Goal: Task Accomplishment & Management: Complete application form

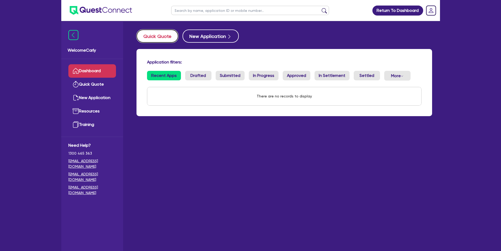
click at [154, 35] on button "Quick Quote" at bounding box center [158, 35] width 42 height 13
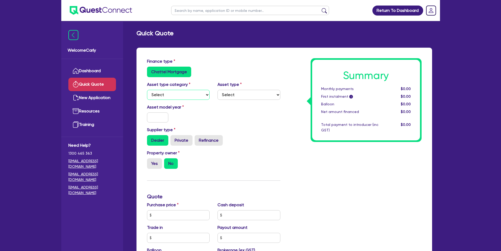
click at [176, 94] on select "Select Cars and light trucks Primary assets Secondary assets Tertiary assets" at bounding box center [178, 95] width 63 height 10
select select "CARS_AND_LIGHT_TRUCKS"
click at [147, 90] on select "Select Cars and light trucks Primary assets Secondary assets Tertiary assets" at bounding box center [178, 95] width 63 height 10
click at [221, 92] on select "Select Passenger vehicles Vans and utes Light trucks up to 4.5 tonne" at bounding box center [249, 95] width 63 height 10
click at [218, 90] on select "Select Passenger vehicles Vans and utes Light trucks up to 4.5 tonne" at bounding box center [249, 95] width 63 height 10
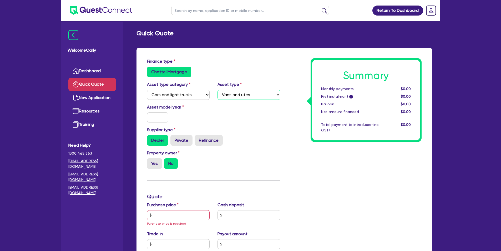
click at [241, 95] on select "Select Passenger vehicles Vans and utes Light trucks up to 4.5 tonne" at bounding box center [249, 95] width 63 height 10
select select "PASSENGER_VEHICLES"
click at [218, 90] on select "Select Passenger vehicles Vans and utes Light trucks up to 4.5 tonne" at bounding box center [249, 95] width 63 height 10
click at [161, 117] on input "text" at bounding box center [158, 117] width 22 height 10
type input "2020"
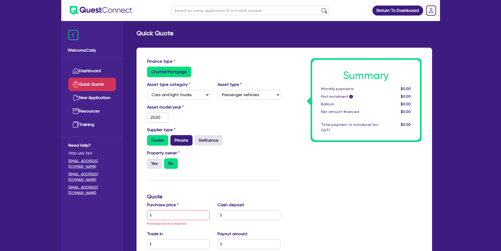
click at [180, 140] on label "Private" at bounding box center [182, 140] width 22 height 11
click at [174, 138] on input "Private" at bounding box center [172, 136] width 3 height 3
radio input "true"
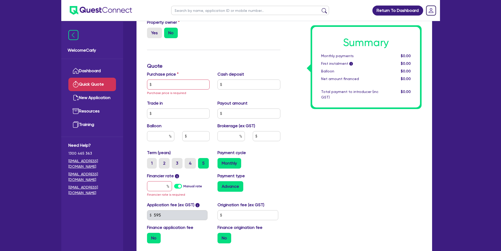
scroll to position [132, 0]
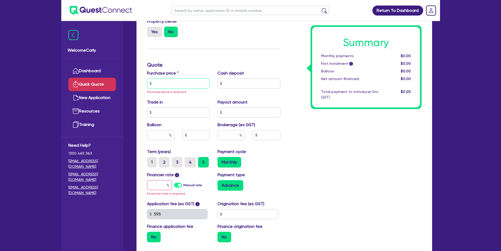
click at [167, 85] on input "text" at bounding box center [178, 83] width 63 height 10
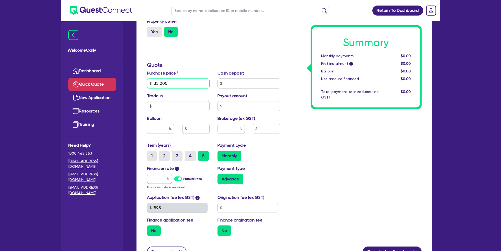
type input "35,000"
click at [235, 86] on input "text" at bounding box center [249, 83] width 63 height 10
type input "0"
click at [185, 108] on input "text" at bounding box center [178, 106] width 63 height 10
type input "0"
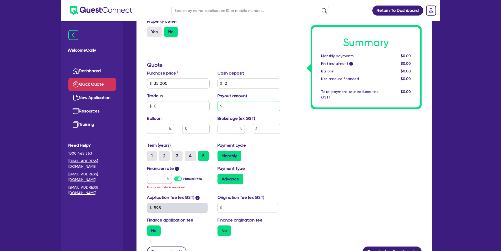
click at [232, 107] on input "text" at bounding box center [249, 106] width 63 height 10
type input "0"
click at [227, 131] on input "text" at bounding box center [231, 129] width 27 height 10
type input "4"
click at [294, 140] on div "Summary Monthly payments $0.00 First instalment i $0.00 Balloon $0.00 Net amoun…" at bounding box center [354, 83] width 141 height 313
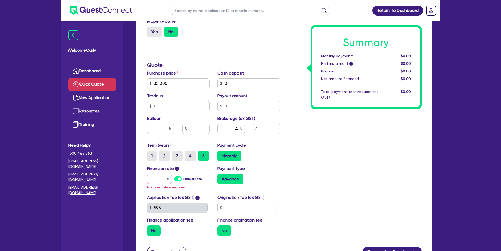
scroll to position [158, 0]
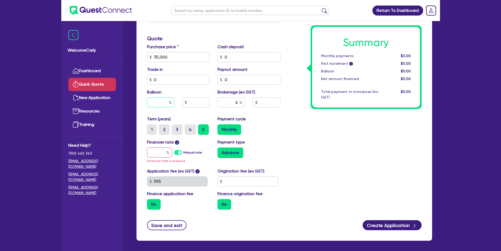
click at [150, 103] on input "text" at bounding box center [160, 102] width 27 height 10
type input "30"
click at [263, 134] on div "Monthly" at bounding box center [249, 129] width 63 height 11
click at [159, 152] on input "text" at bounding box center [159, 152] width 25 height 10
type input "1"
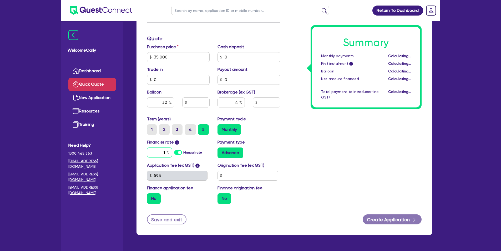
type input "10,500"
type input "1,400"
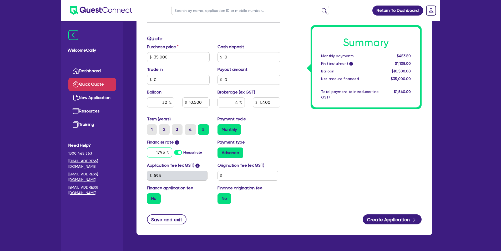
type input "17.95"
type input "10,500"
type input "1,400"
click at [278, 150] on div "Advance" at bounding box center [249, 152] width 63 height 11
type input "10,500"
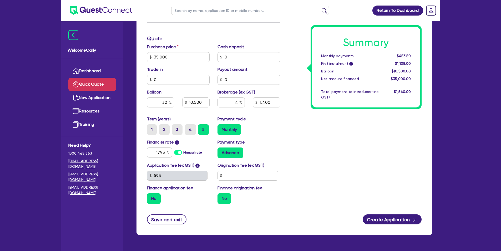
type input "1,400"
click at [183, 152] on label "Manual rate" at bounding box center [192, 152] width 19 height 5
click at [0, 0] on input "Manual rate" at bounding box center [0, 0] width 0 height 0
type input "10,500"
type input "1,400"
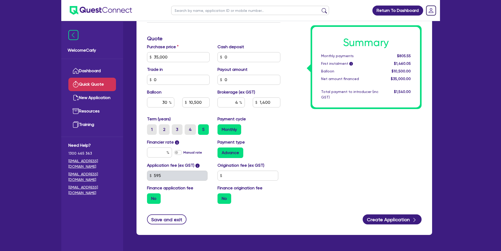
type input "10,500"
type input "1,400"
type input "17"
click at [227, 172] on input "text" at bounding box center [248, 176] width 61 height 10
type input "900"
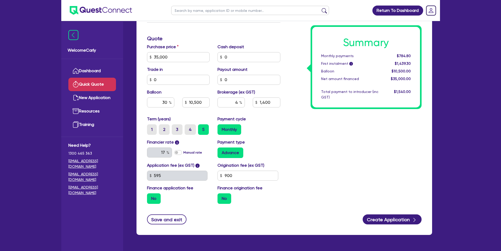
type input "10,500"
type input "1,400"
type input "10,500"
type input "1,400"
click at [292, 139] on div "Summary Monthly payments $784.80 First instalment i $2,429.30 Balloon $10,500.0…" at bounding box center [354, 54] width 141 height 308
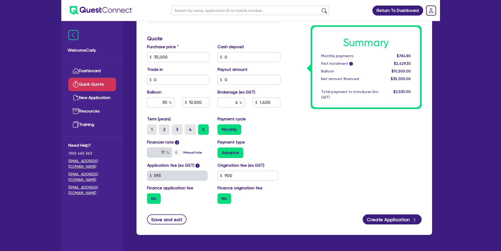
click at [153, 199] on label "No" at bounding box center [154, 198] width 14 height 11
click at [151, 197] on input "No" at bounding box center [148, 194] width 3 height 3
click at [223, 197] on label "No" at bounding box center [225, 198] width 14 height 11
click at [221, 197] on input "No" at bounding box center [219, 194] width 3 height 3
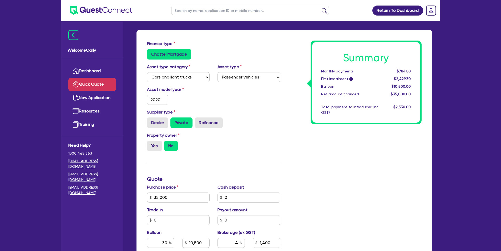
scroll to position [69, 0]
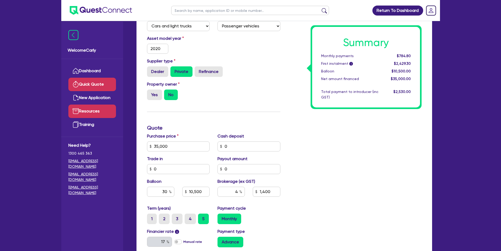
click at [95, 110] on link "Resources" at bounding box center [92, 110] width 48 height 13
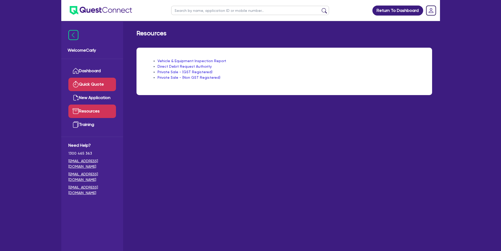
click at [87, 85] on link "Quick Quote" at bounding box center [92, 84] width 48 height 13
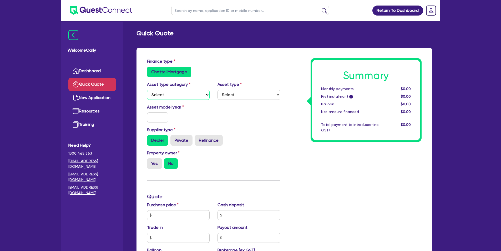
click at [180, 94] on select "Select Cars and light trucks Primary assets Secondary assets Tertiary assets" at bounding box center [178, 95] width 63 height 10
select select "CARS_AND_LIGHT_TRUCKS"
click at [147, 90] on select "Select Cars and light trucks Primary assets Secondary assets Tertiary assets" at bounding box center [178, 95] width 63 height 10
click at [227, 93] on select "Select Passenger vehicles Vans and utes Light trucks up to 4.5 tonne" at bounding box center [249, 95] width 63 height 10
select select "PASSENGER_VEHICLES"
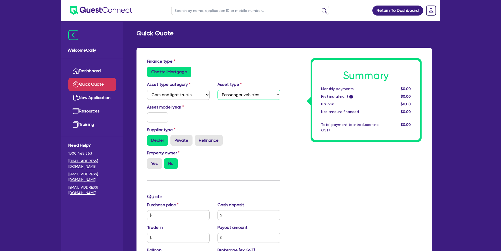
click at [218, 90] on select "Select Passenger vehicles Vans and utes Light trucks up to 4.5 tonne" at bounding box center [249, 95] width 63 height 10
click at [160, 119] on input "text" at bounding box center [158, 117] width 22 height 10
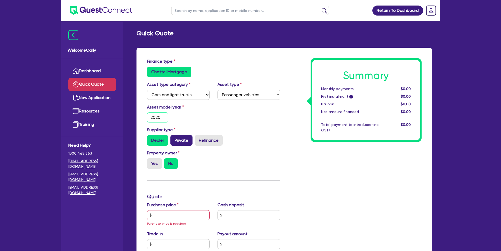
type input "2020"
click at [176, 141] on label "Private" at bounding box center [182, 140] width 22 height 11
click at [174, 138] on input "Private" at bounding box center [172, 136] width 3 height 3
radio input "true"
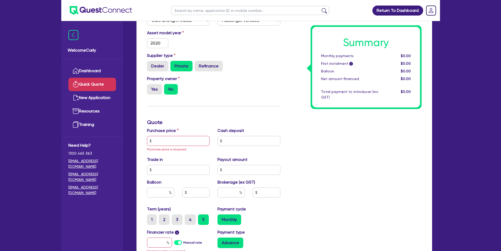
scroll to position [79, 0]
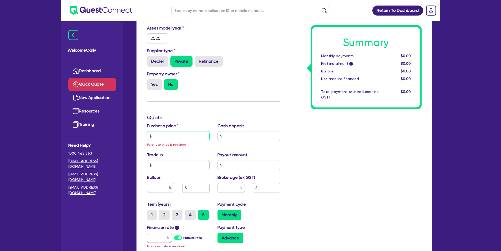
click at [171, 136] on input "text" at bounding box center [178, 136] width 63 height 10
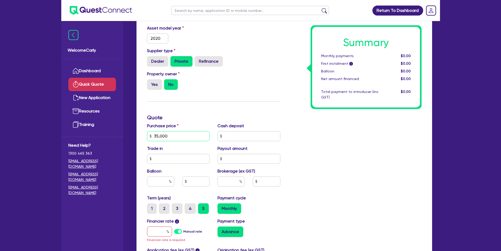
type input "35,000"
click at [244, 135] on input "text" at bounding box center [249, 136] width 63 height 10
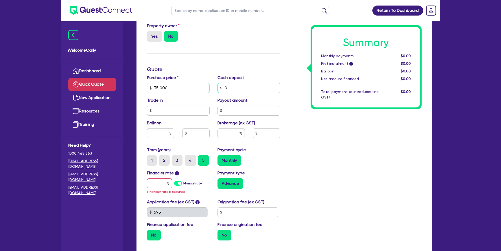
scroll to position [132, 0]
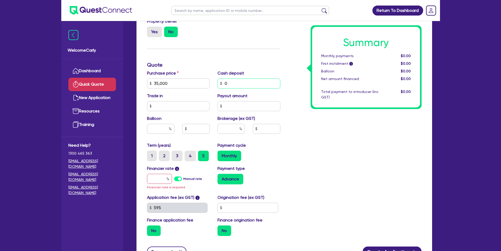
type input "0"
click at [161, 108] on input "text" at bounding box center [178, 106] width 63 height 10
type input "0"
click at [227, 107] on input "text" at bounding box center [249, 106] width 63 height 10
type input "0"
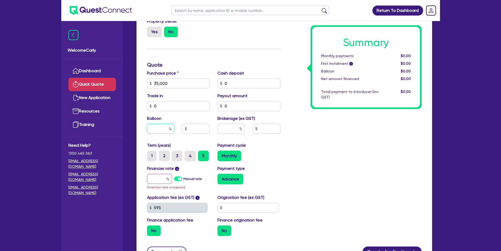
click at [157, 130] on input "text" at bounding box center [160, 129] width 27 height 10
type input "30"
click at [184, 118] on div "Balloon 30" at bounding box center [178, 126] width 71 height 23
click at [227, 129] on input "text" at bounding box center [231, 129] width 27 height 10
type input "4"
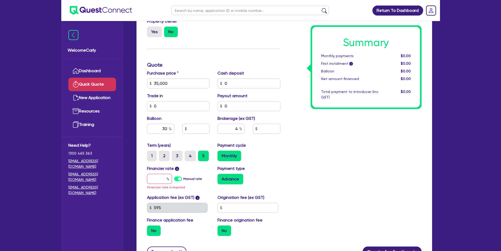
click at [282, 146] on div "Payment cycle Monthly" at bounding box center [249, 151] width 71 height 19
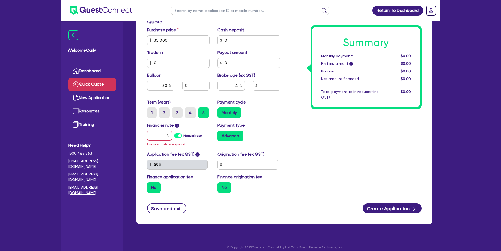
scroll to position [180, 0]
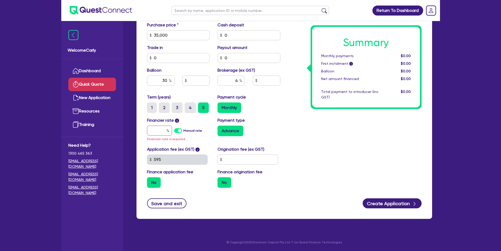
click at [183, 131] on label "Manual rate" at bounding box center [192, 130] width 19 height 5
click at [0, 0] on input "Manual rate" at bounding box center [0, 0] width 0 height 0
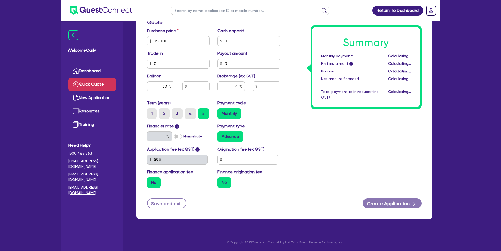
type input "10,500"
type input "1,400"
type input "17"
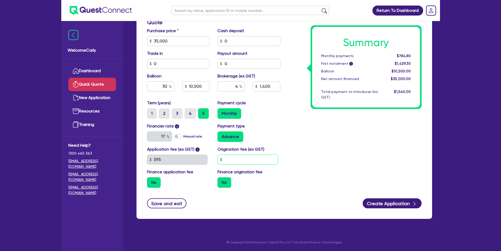
click at [229, 159] on input "text" at bounding box center [248, 159] width 61 height 10
type input "990"
type input "10,500"
type input "1,400"
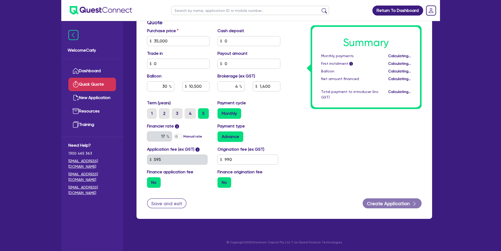
click at [296, 151] on div "Summary Monthly payments Calculating... First instalment i Calculating... Ballo…" at bounding box center [354, 38] width 141 height 308
type input "10,500"
type input "1,400"
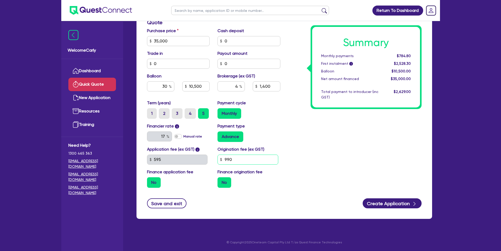
drag, startPoint x: 229, startPoint y: 158, endPoint x: 221, endPoint y: 158, distance: 7.6
click at [221, 158] on div "990" at bounding box center [248, 159] width 61 height 10
type input "1,200"
type input "10,500"
type input "1,400"
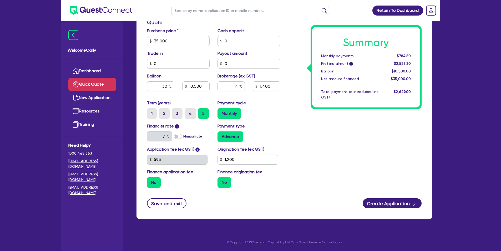
click at [328, 151] on div "Summary Monthly payments $784.80 First instalment i $2,528.30 Balloon $10,500.0…" at bounding box center [354, 38] width 141 height 308
type input "10,500"
type input "1,400"
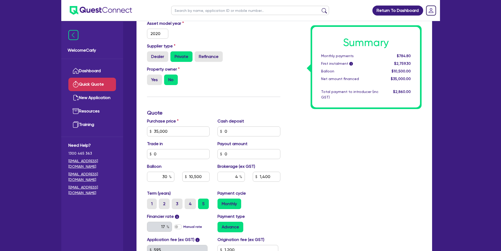
scroll to position [132, 0]
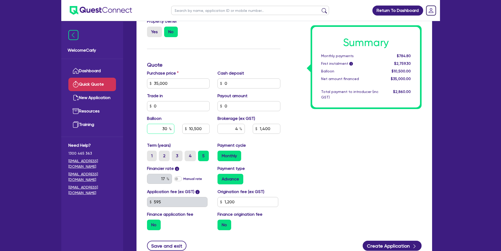
click at [168, 129] on input "30" at bounding box center [160, 129] width 27 height 10
type input "35"
type input "10,500"
type input "1,400"
click at [292, 160] on div "Summary Monthly payments $784.80 First instalment i $2,759.30 Balloon $10,500.0…" at bounding box center [354, 81] width 141 height 308
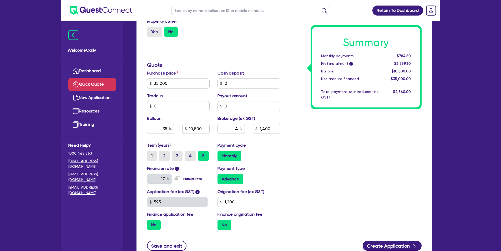
type input "12,250"
type input "1,400"
drag, startPoint x: 158, startPoint y: 128, endPoint x: 170, endPoint y: 129, distance: 12.1
click at [170, 129] on div "35" at bounding box center [160, 129] width 27 height 10
type input "50"
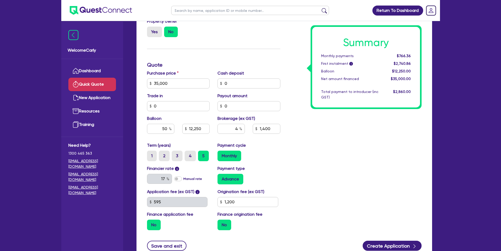
type input "12,250"
type input "1,400"
click at [332, 165] on div "Summary Monthly payments Calculating... First instalment i Calculating... Ballo…" at bounding box center [354, 81] width 141 height 308
type input "17,500"
type input "1,400"
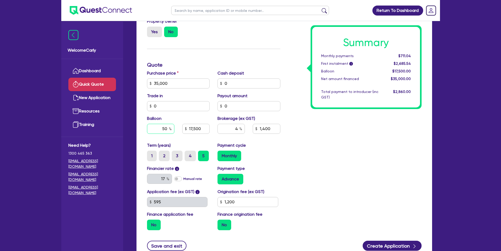
drag, startPoint x: 159, startPoint y: 127, endPoint x: 169, endPoint y: 129, distance: 10.9
click at [169, 129] on div "50" at bounding box center [160, 129] width 27 height 10
type input "35"
type input "17,500"
type input "1,400"
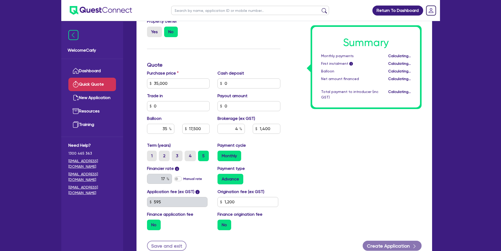
type input "12,250"
type input "1,400"
click at [321, 167] on div "Summary Monthly payments Calculating... First instalment i Calculating... Ballo…" at bounding box center [354, 81] width 141 height 308
drag, startPoint x: 234, startPoint y: 129, endPoint x: 239, endPoint y: 130, distance: 5.4
click at [239, 130] on input "4" at bounding box center [231, 129] width 27 height 10
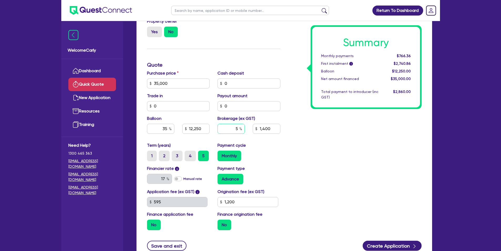
type input "5"
type input "12,250"
type input "1,400"
type input "12,250"
type input "1,750"
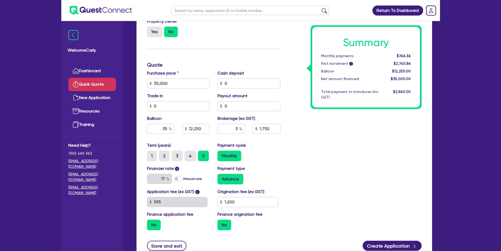
click at [317, 154] on div "Summary Monthly payments $766.36 First instalment i $2,740.86 Balloon $12,250.0…" at bounding box center [354, 81] width 141 height 308
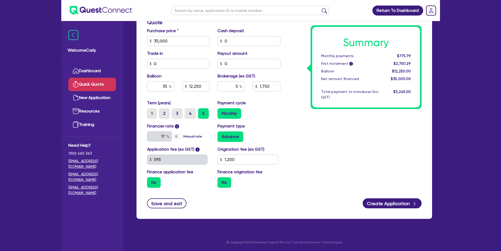
scroll to position [148, 0]
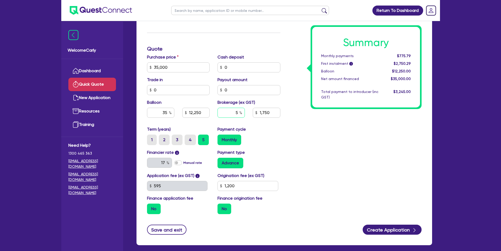
click at [237, 112] on input "5" at bounding box center [231, 113] width 27 height 10
drag, startPoint x: 233, startPoint y: 114, endPoint x: 239, endPoint y: 114, distance: 5.5
click at [239, 114] on input "5" at bounding box center [231, 113] width 27 height 10
type input "4"
type input "12,250"
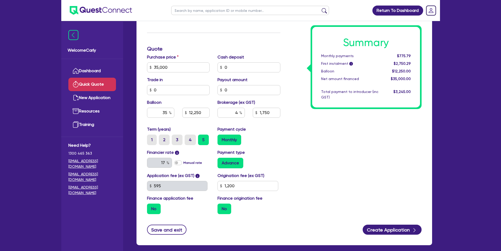
type input "1,750"
click at [277, 128] on div "Payment cycle Monthly" at bounding box center [249, 135] width 71 height 19
type input "12,250"
type input "1,400"
drag, startPoint x: 233, startPoint y: 186, endPoint x: 212, endPoint y: 184, distance: 20.7
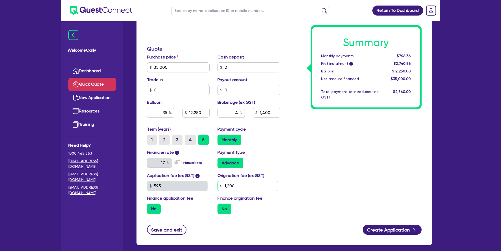
click at [212, 184] on div "Application fee (ex GST) i 595 Origination fee (ex GST) 1,200 Finance applicati…" at bounding box center [213, 195] width 141 height 46
type input "990"
type input "12,250"
type input "1,400"
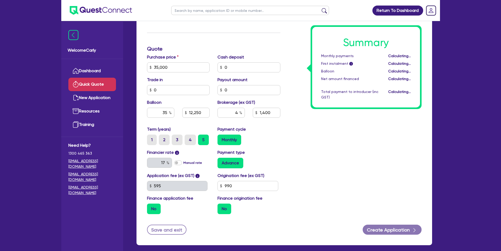
click at [305, 167] on div "Summary Monthly payments Calculating... First instalment i Calculating... Ballo…" at bounding box center [354, 65] width 141 height 308
type input "12,250"
type input "1,400"
drag, startPoint x: 285, startPoint y: 142, endPoint x: 297, endPoint y: 124, distance: 22.1
click at [285, 142] on div "Summary Monthly payments $766.36 First instalment i $2,509.86 Balloon $12,250.0…" at bounding box center [354, 65] width 141 height 308
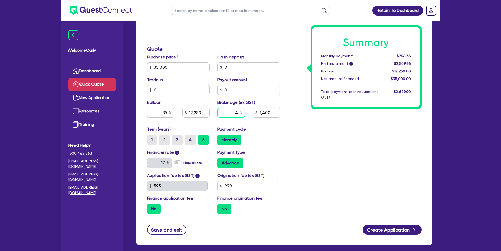
drag, startPoint x: 233, startPoint y: 112, endPoint x: 238, endPoint y: 112, distance: 4.7
click at [238, 112] on input "4" at bounding box center [231, 113] width 27 height 10
type input "5"
type input "12,250"
type input "1,400"
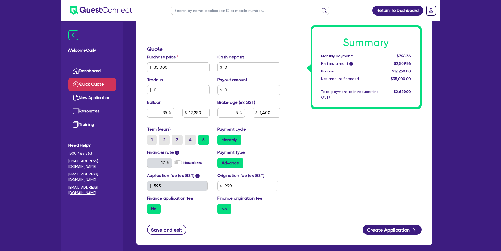
click at [287, 124] on div "Summary Monthly payments $766.36 First instalment i $2,509.86 Balloon $12,250.0…" at bounding box center [354, 65] width 141 height 308
type input "12,250"
type input "1,750"
drag, startPoint x: 233, startPoint y: 113, endPoint x: 240, endPoint y: 113, distance: 7.1
click at [240, 113] on div "5" at bounding box center [231, 113] width 27 height 10
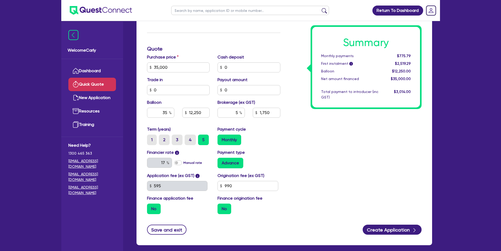
type input "12,250"
type input "1,750"
type input "12,250"
type input "1,750"
click at [364, 152] on div "Summary Monthly payments $775.79 First instalment i $2,519.29 Balloon $12,250.0…" at bounding box center [354, 65] width 141 height 308
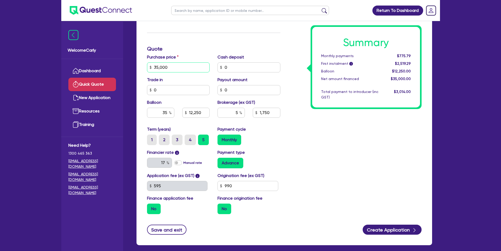
drag, startPoint x: 172, startPoint y: 67, endPoint x: 144, endPoint y: 63, distance: 28.7
click at [144, 63] on div "Purchase price 35,000" at bounding box center [178, 63] width 71 height 18
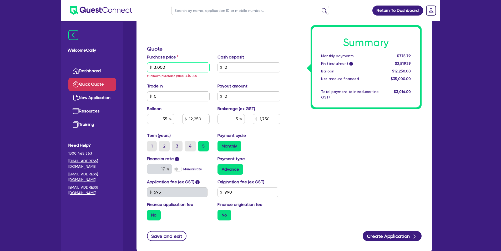
type input "30,000"
type input "12,250"
type input "1,750"
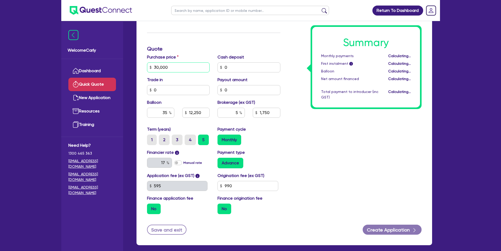
type input "10,500"
type input "1,500"
type input "30,000"
type input "10,500"
type input "1,500"
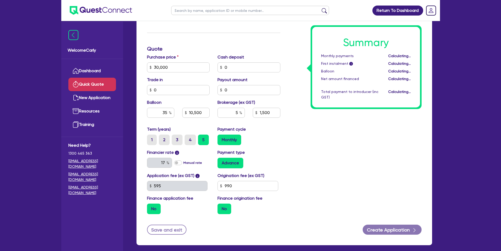
click at [328, 136] on div "Summary Monthly payments Calculating... First instalment i Calculating... Ballo…" at bounding box center [354, 65] width 141 height 308
type input "10,500"
type input "1,500"
drag, startPoint x: 162, startPoint y: 66, endPoint x: 126, endPoint y: 61, distance: 36.4
click at [126, 61] on div "Welcome Carly Dashboard Quick Quote New Application Resources Training Need Hel…" at bounding box center [250, 64] width 379 height 425
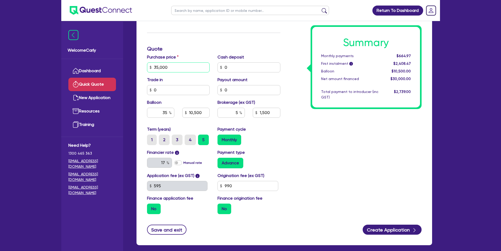
type input "35,000"
type input "10,500"
type input "1,500"
click at [286, 141] on div "Summary Monthly payments Calculating... First instalment i Calculating... Ballo…" at bounding box center [354, 65] width 141 height 308
type input "12,250"
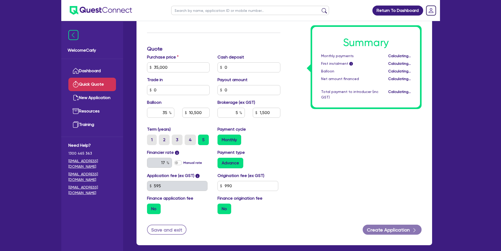
type input "1,750"
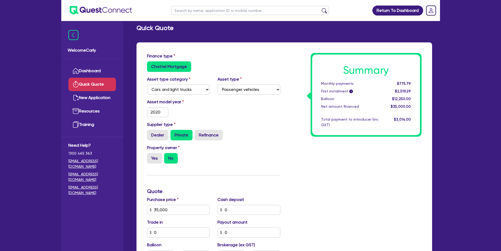
scroll to position [0, 0]
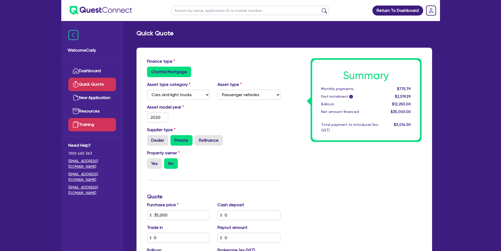
click at [96, 123] on link "Training" at bounding box center [92, 124] width 48 height 13
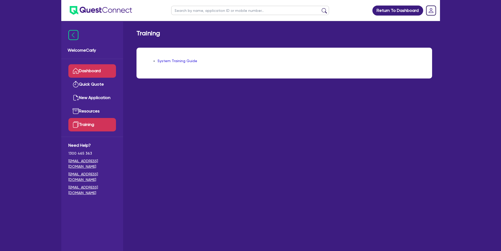
click at [90, 71] on link "Dashboard" at bounding box center [92, 70] width 48 height 13
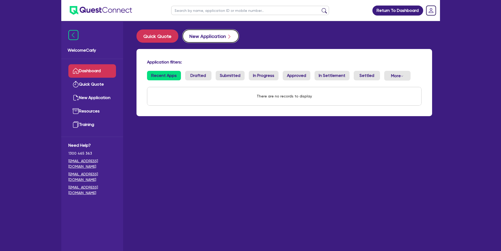
click at [215, 36] on button "New Application" at bounding box center [211, 35] width 56 height 13
